Goal: Task Accomplishment & Management: Use online tool/utility

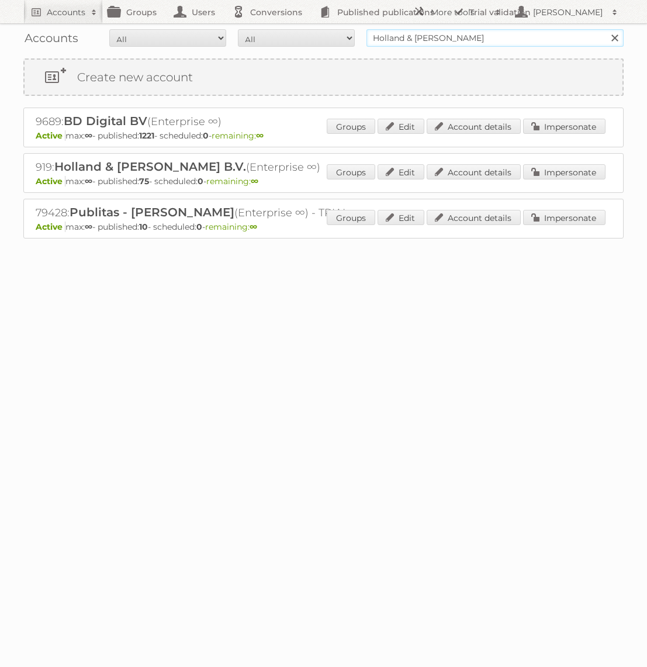
click at [408, 30] on input "Holland & [PERSON_NAME]" at bounding box center [495, 38] width 257 height 18
type input "[DOMAIN_NAME]"
click at [606, 29] on input "Search" at bounding box center [615, 38] width 18 height 18
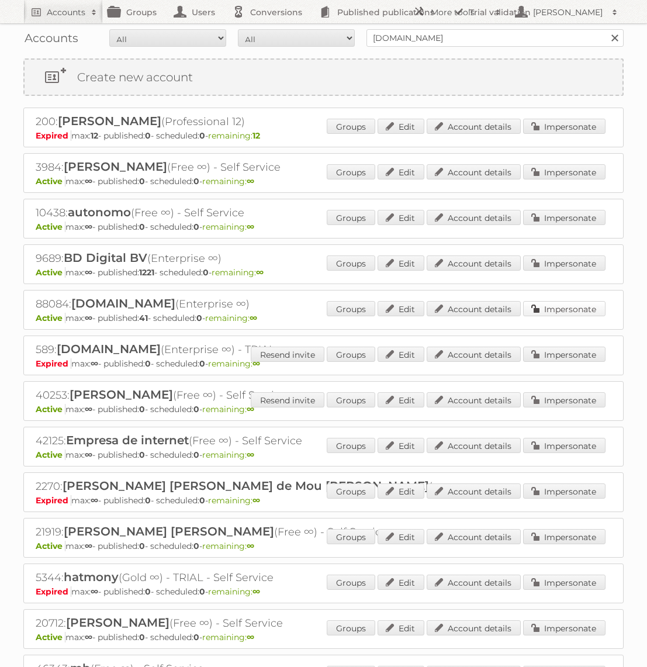
click at [546, 308] on link "Impersonate" at bounding box center [564, 308] width 82 height 15
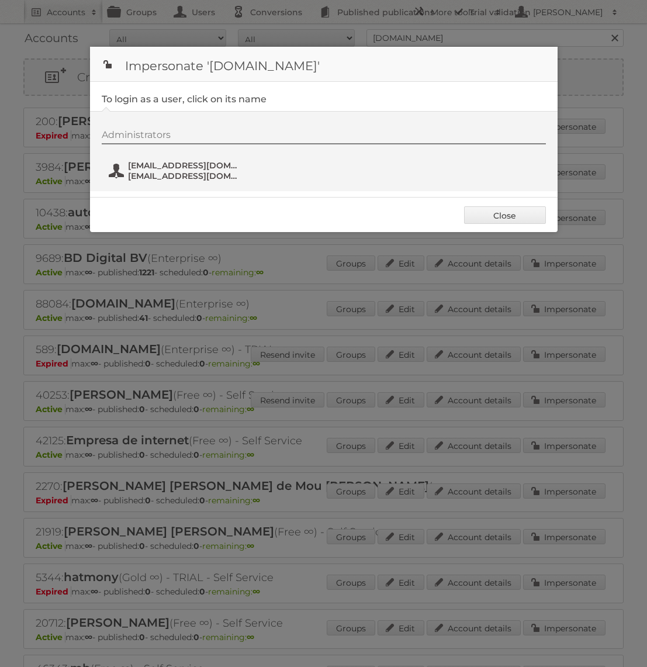
click at [209, 173] on span "fs+bol@publitas.com" at bounding box center [184, 176] width 113 height 11
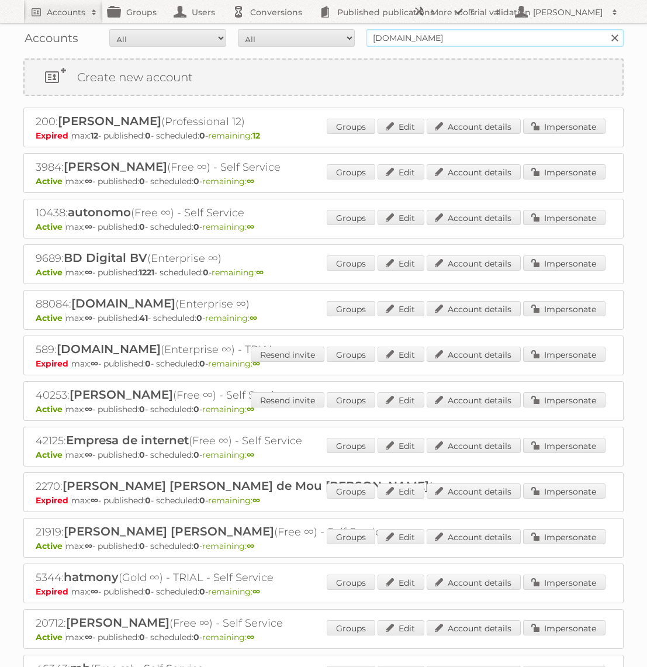
click at [432, 39] on input "[DOMAIN_NAME]" at bounding box center [495, 38] width 257 height 18
type input "KARWEI"
click at [606, 29] on input "Search" at bounding box center [615, 38] width 18 height 18
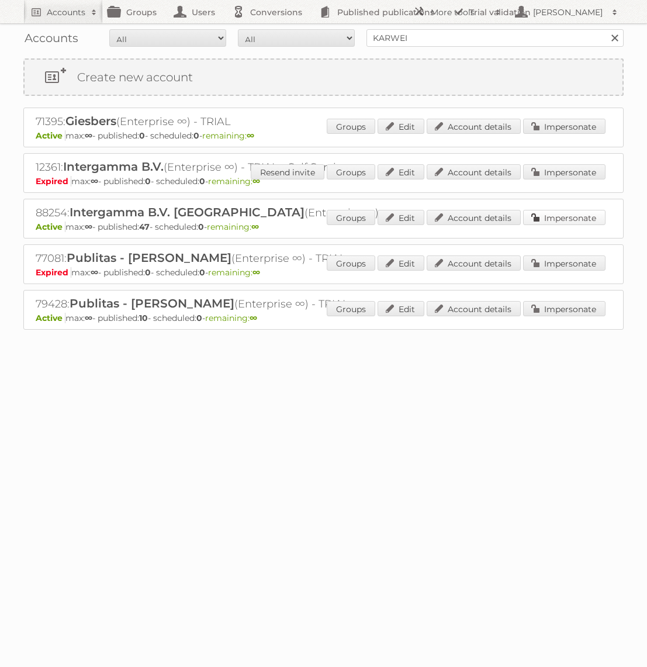
click at [542, 217] on link "Impersonate" at bounding box center [564, 217] width 82 height 15
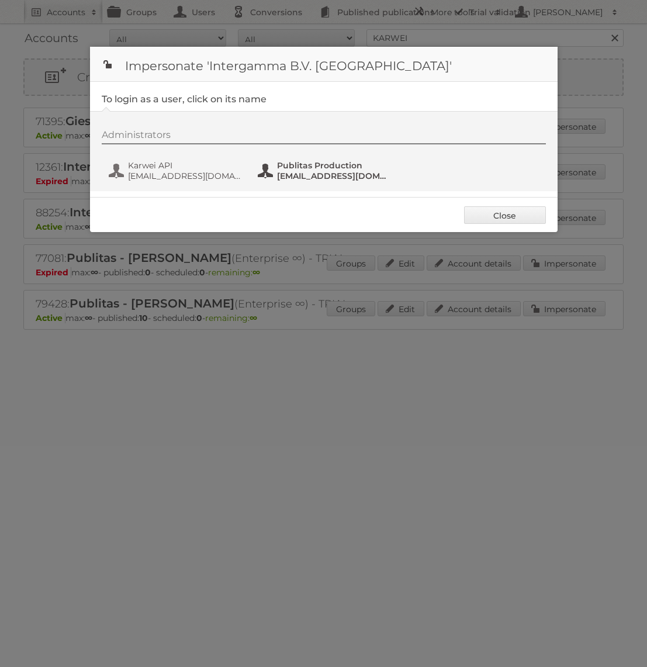
click at [316, 164] on span "Publitas Production" at bounding box center [333, 165] width 113 height 11
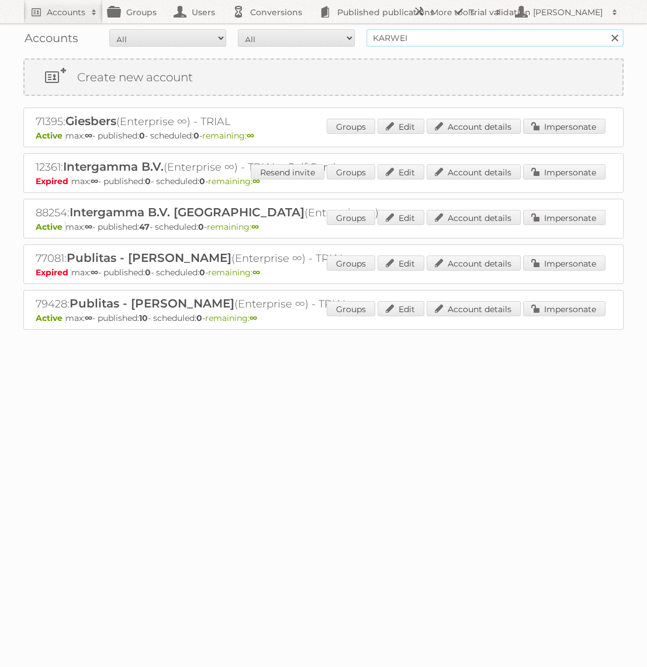
click at [413, 37] on input "KARWEI" at bounding box center [495, 38] width 257 height 18
type input "Praxis"
click at [606, 29] on input "Search" at bounding box center [615, 38] width 18 height 18
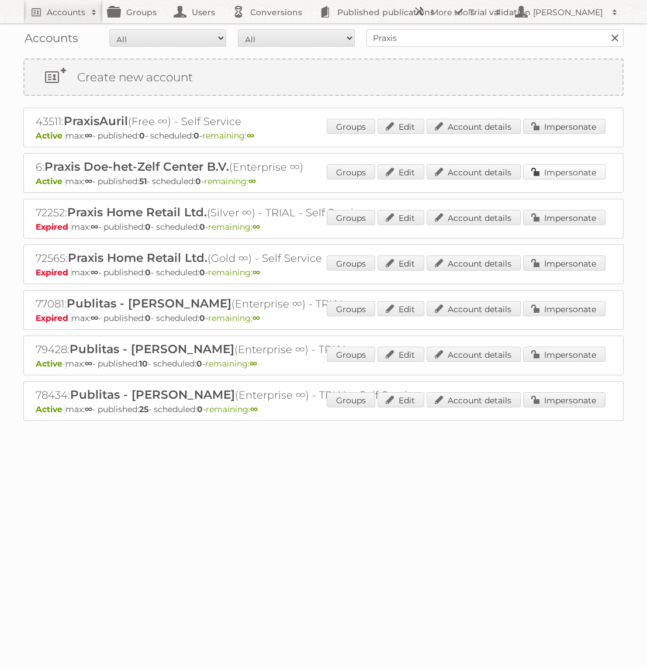
click at [560, 169] on link "Impersonate" at bounding box center [564, 171] width 82 height 15
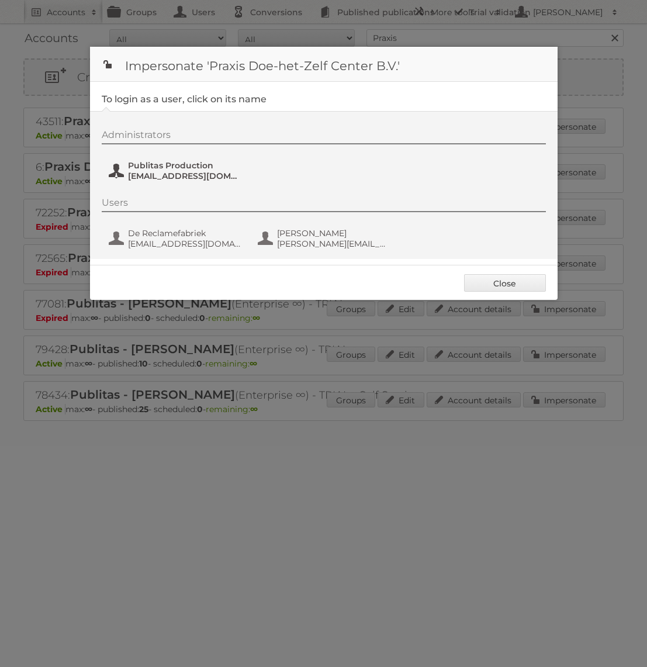
click at [180, 169] on span "Publitas Production" at bounding box center [184, 165] width 113 height 11
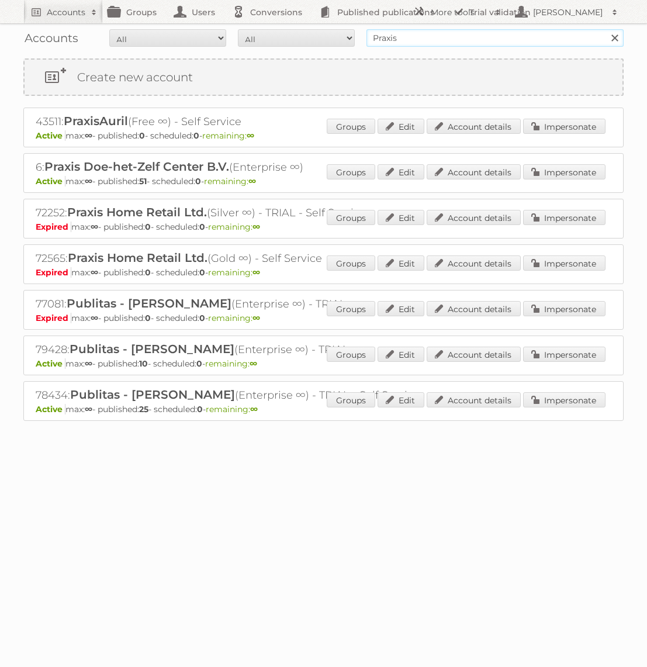
click at [496, 42] on input "Praxis" at bounding box center [495, 38] width 257 height 18
type input "Brico"
click at [606, 29] on input "Search" at bounding box center [615, 38] width 18 height 18
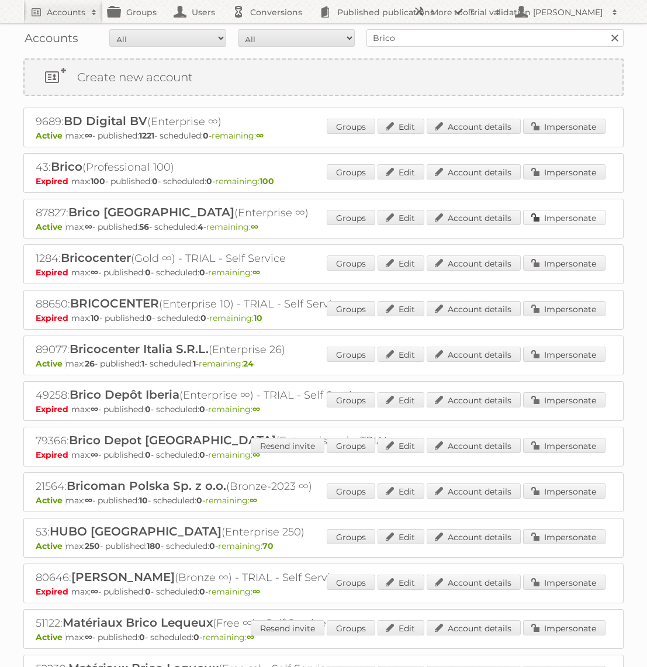
click at [568, 216] on link "Impersonate" at bounding box center [564, 217] width 82 height 15
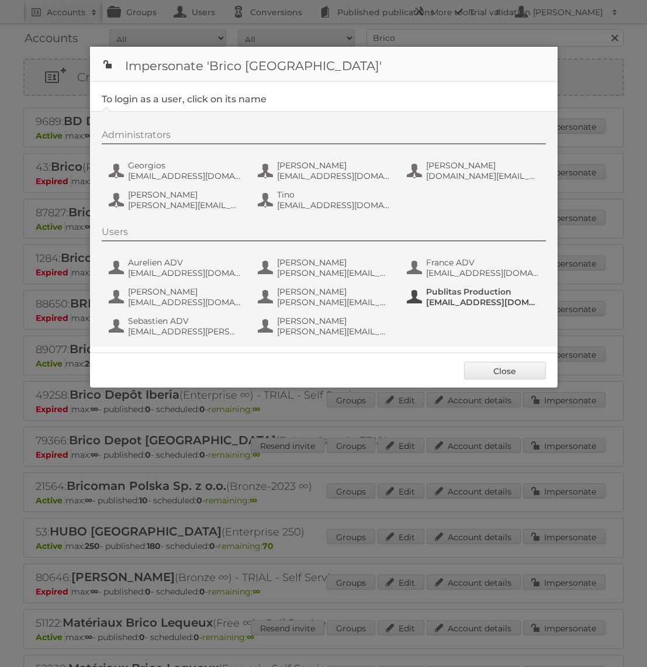
click at [454, 301] on span "[EMAIL_ADDRESS][DOMAIN_NAME]" at bounding box center [482, 302] width 113 height 11
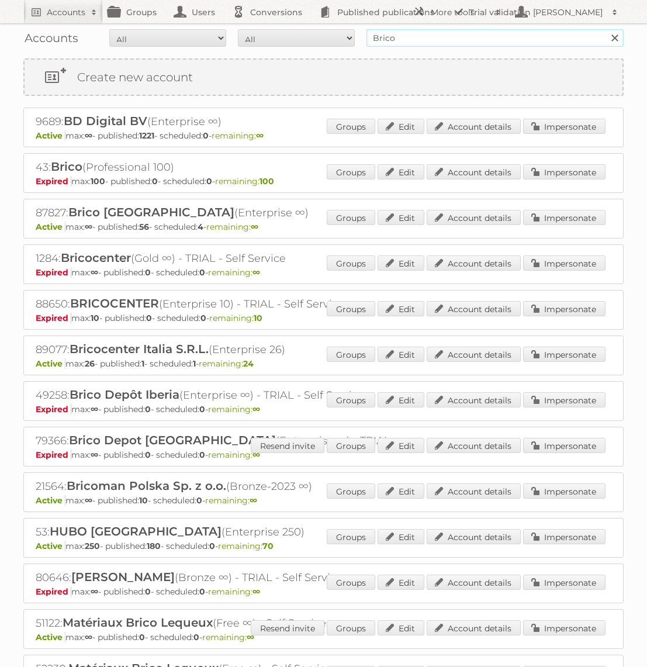
click at [402, 40] on input "Brico" at bounding box center [495, 38] width 257 height 18
type input "KARWEI"
click at [606, 29] on input "Search" at bounding box center [615, 38] width 18 height 18
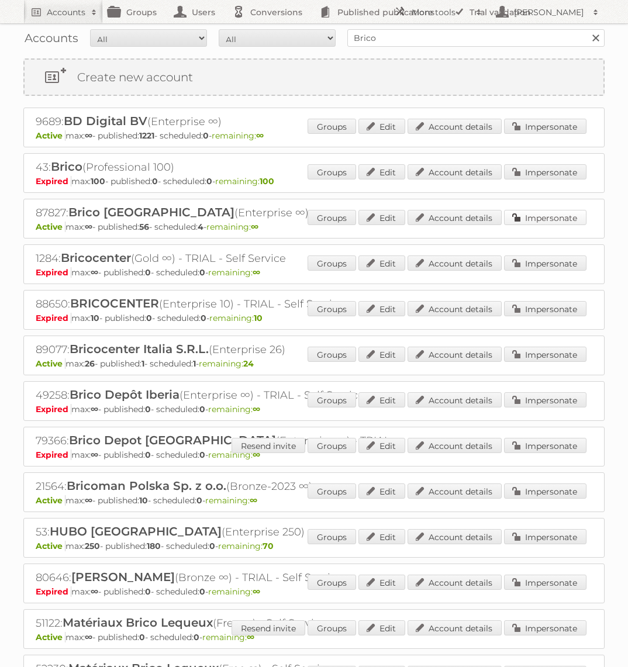
click at [514, 216] on link "Impersonate" at bounding box center [545, 217] width 82 height 15
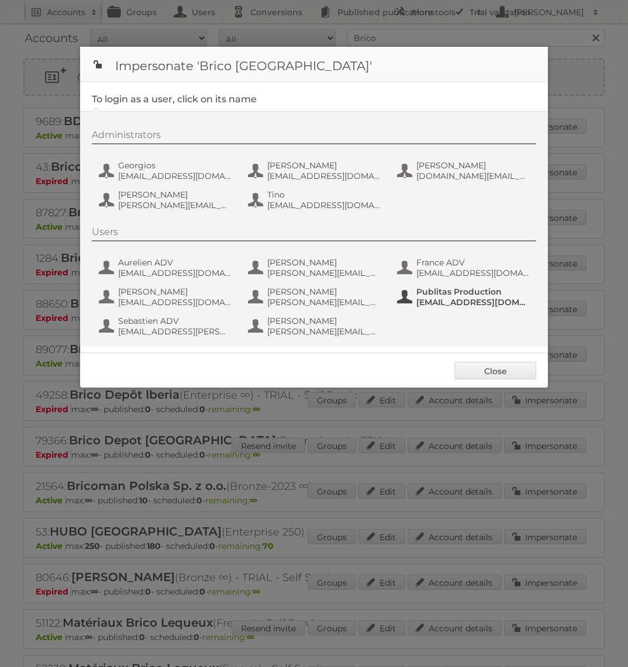
click at [447, 303] on span "[EMAIL_ADDRESS][DOMAIN_NAME]" at bounding box center [472, 302] width 113 height 11
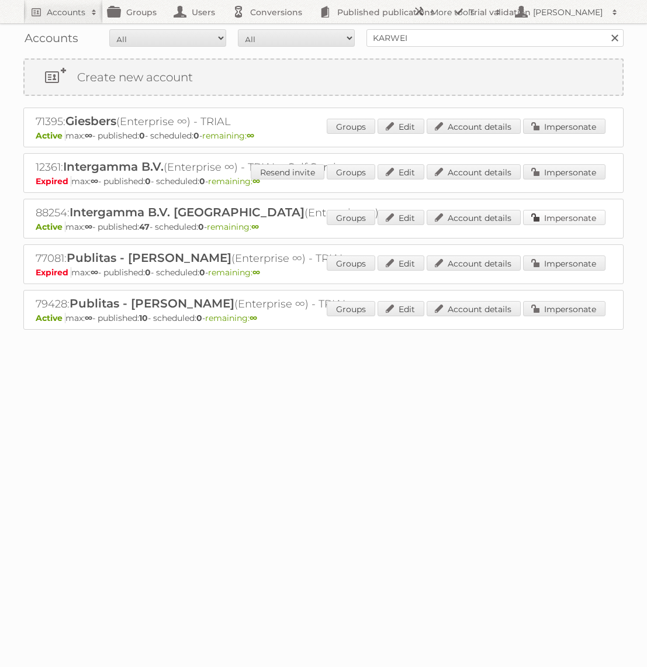
click at [582, 212] on link "Impersonate" at bounding box center [564, 217] width 82 height 15
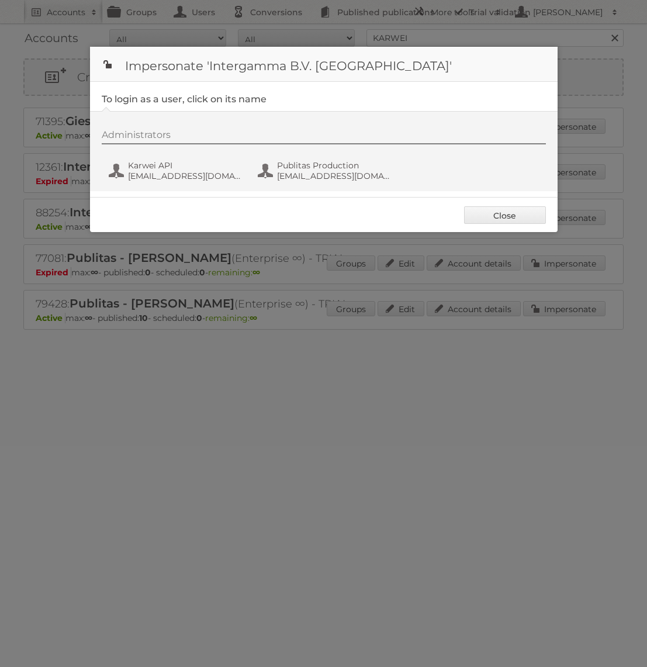
click at [303, 184] on div "Administrators Karwei API svc_publitasKH@intergamma.nl Publitas Production fs+k…" at bounding box center [330, 157] width 456 height 56
click at [303, 166] on span "Publitas Production" at bounding box center [333, 165] width 113 height 11
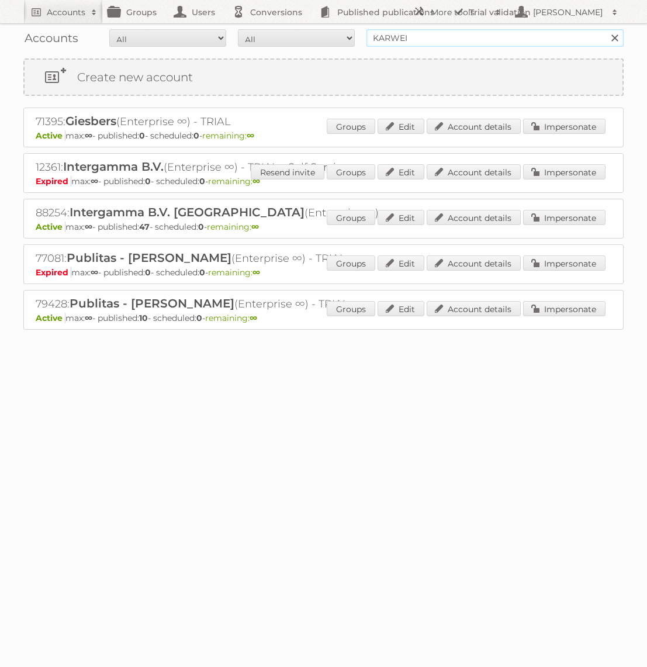
click at [453, 39] on input "KARWEI" at bounding box center [495, 38] width 257 height 18
type input "Holland & Barrett"
click at [606, 29] on input "Search" at bounding box center [615, 38] width 18 height 18
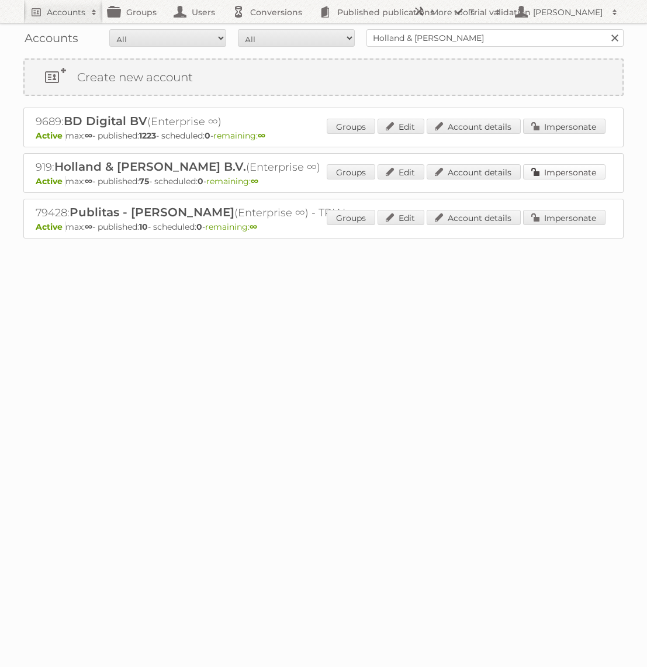
click at [561, 171] on link "Impersonate" at bounding box center [564, 171] width 82 height 15
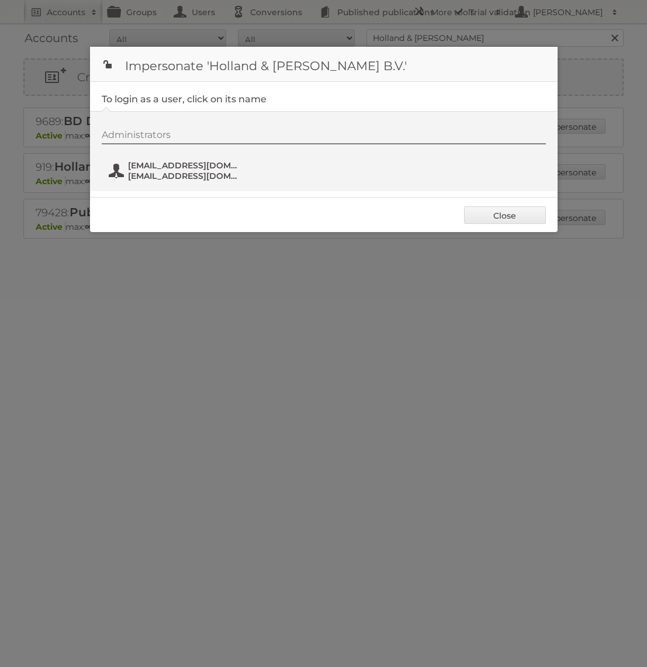
click at [171, 167] on span "[EMAIL_ADDRESS][DOMAIN_NAME]" at bounding box center [184, 165] width 113 height 11
